Goal: Information Seeking & Learning: Compare options

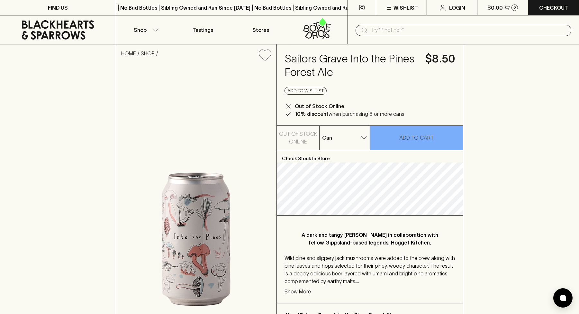
click at [298, 290] on p "Show More" at bounding box center [297, 291] width 26 height 8
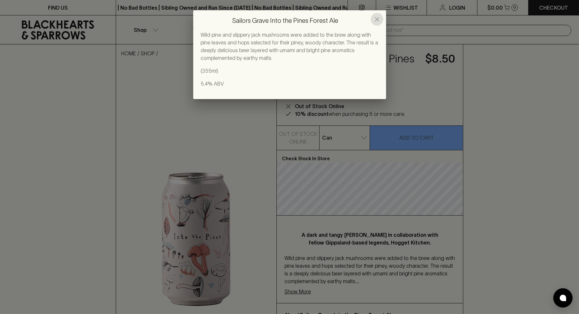
click at [377, 18] on icon "close" at bounding box center [377, 19] width 8 height 8
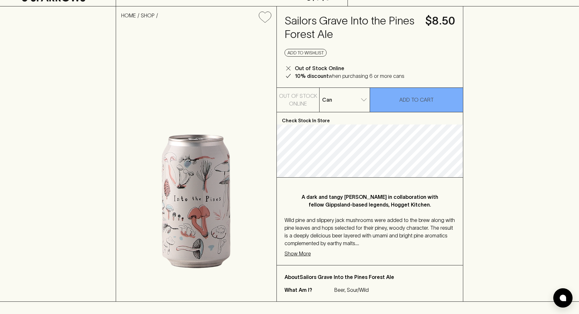
scroll to position [40, 0]
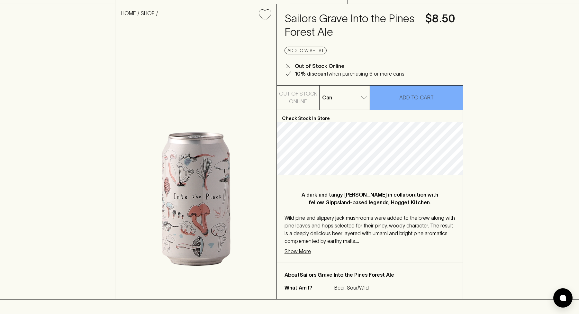
click at [299, 250] on p "Show More" at bounding box center [297, 251] width 26 height 8
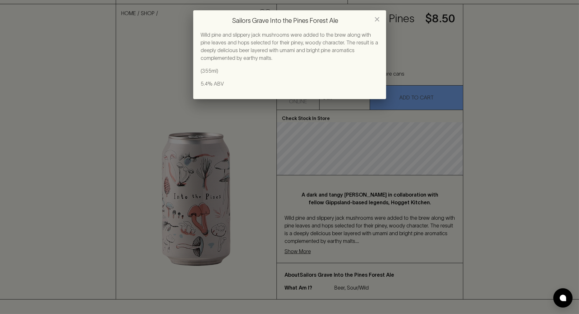
click at [379, 18] on icon "close" at bounding box center [377, 19] width 8 height 8
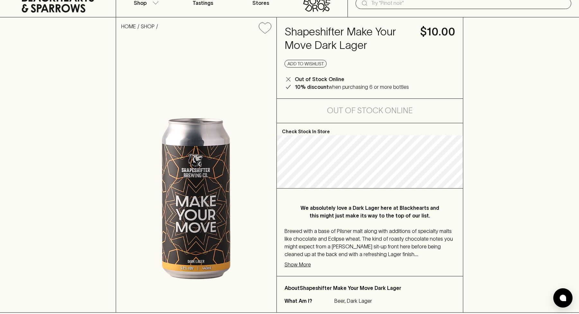
scroll to position [27, 0]
